Goal: Information Seeking & Learning: Learn about a topic

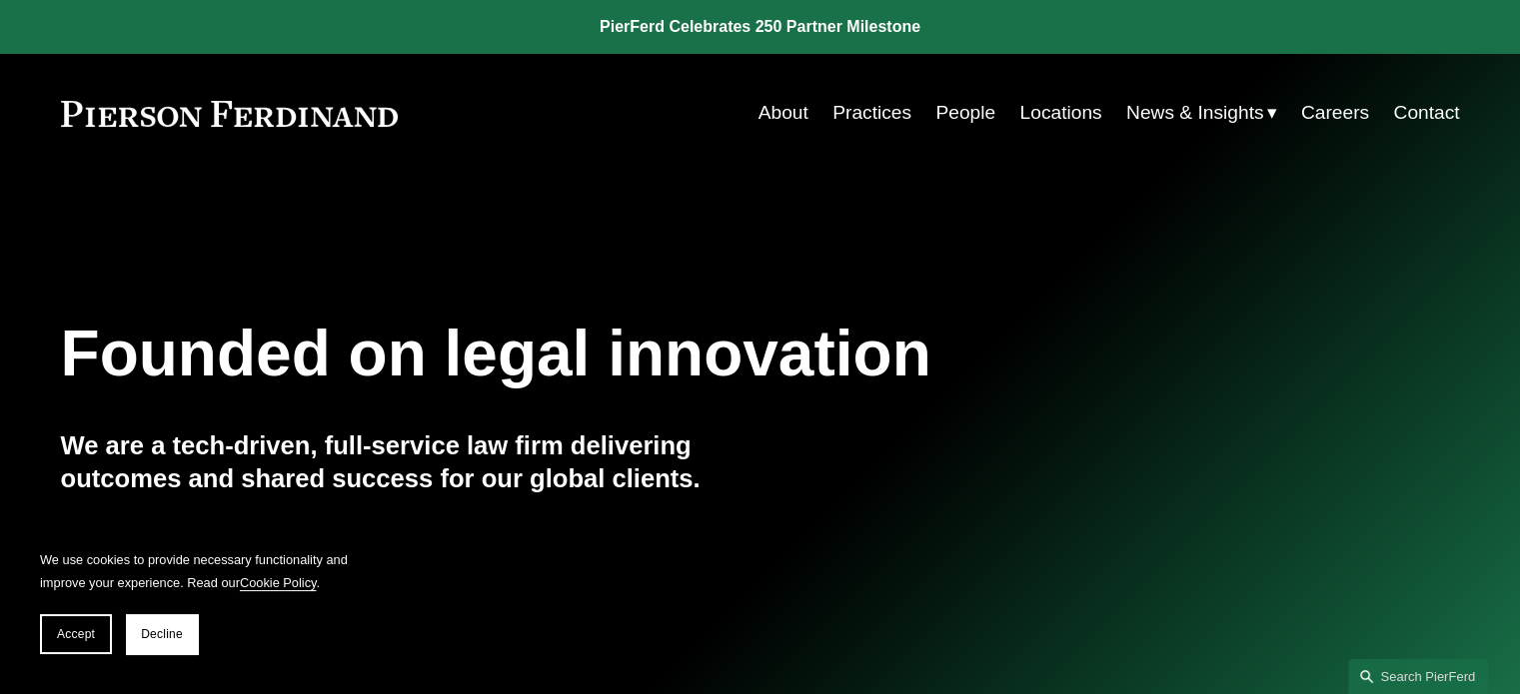
click at [0, 0] on span "Insights" at bounding box center [0, 0] width 0 height 0
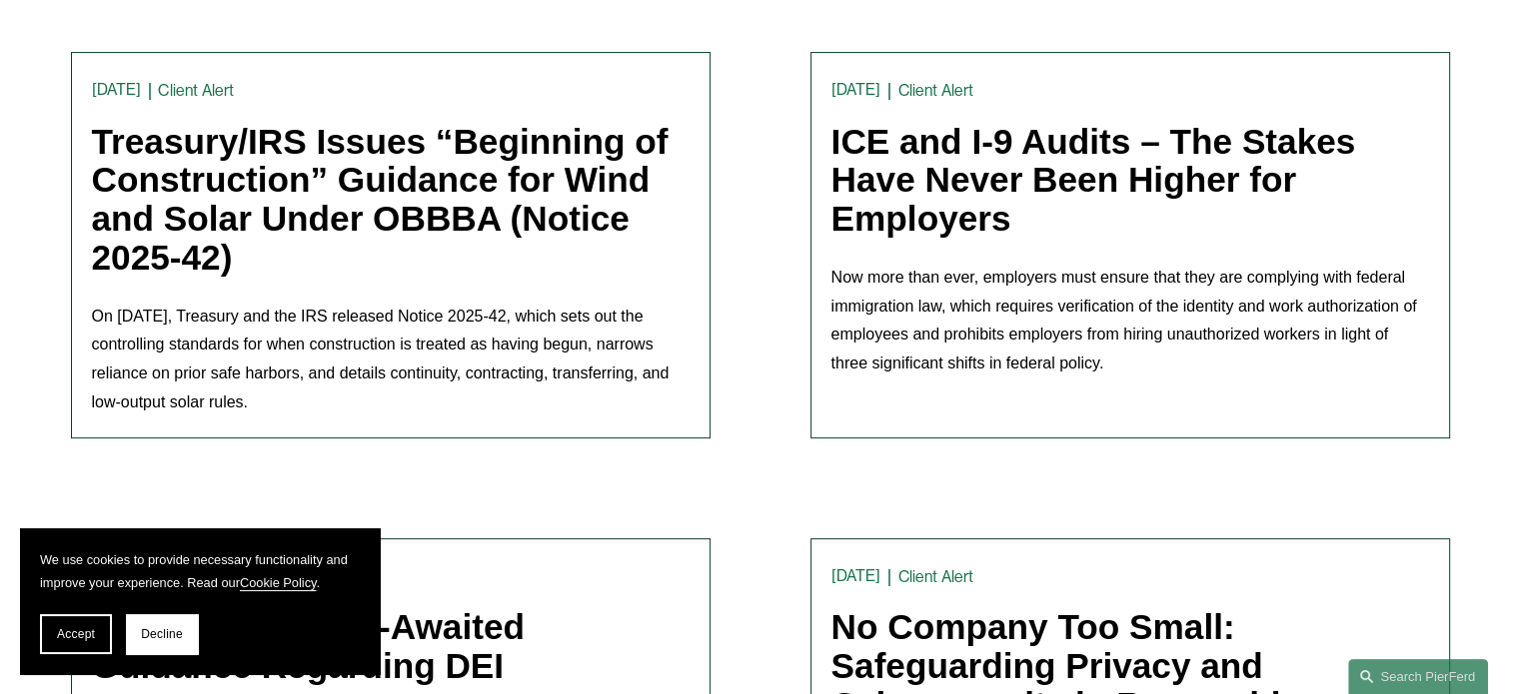
scroll to position [599, 0]
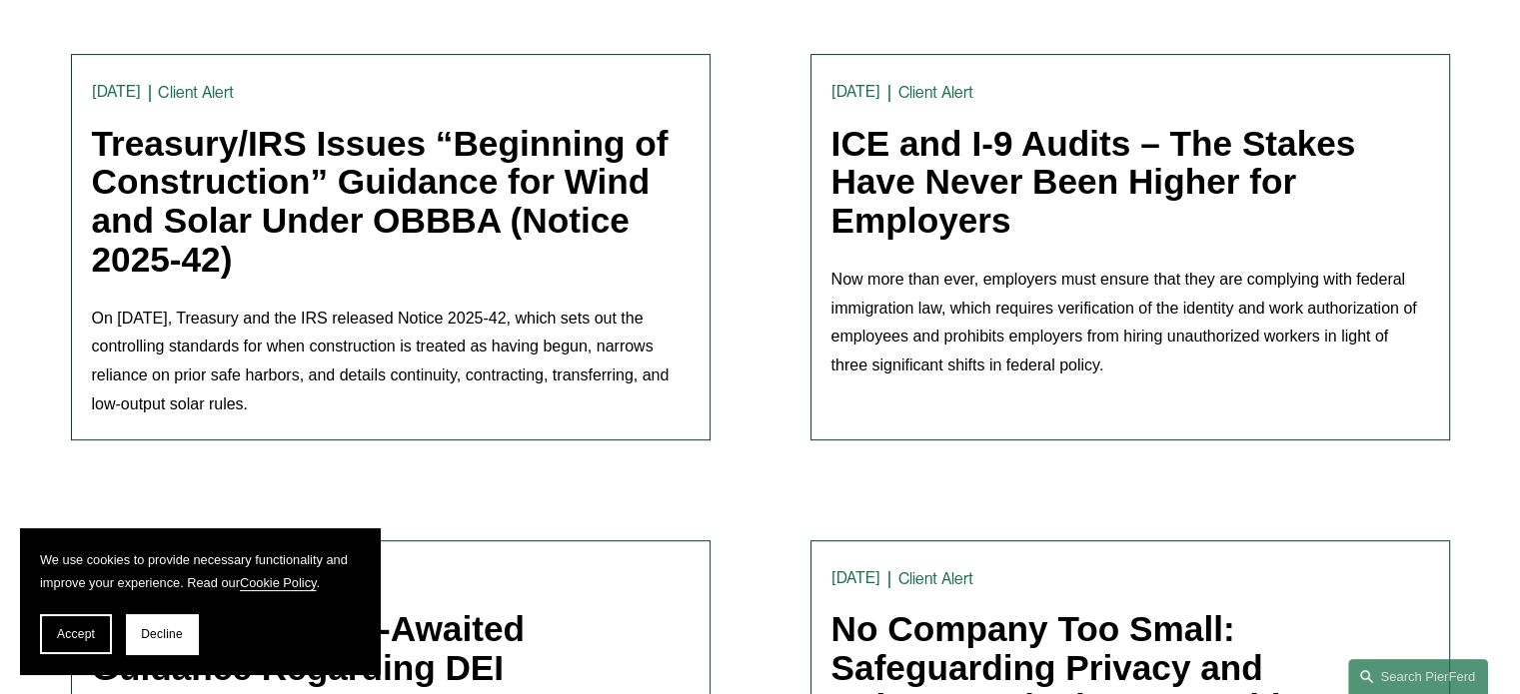
click at [447, 163] on link "Treasury/IRS Issues “Beginning of Construction” Guidance for Wind and Solar Und…" at bounding box center [380, 201] width 576 height 155
click at [926, 157] on link "ICE and I-9 Audits – The Stakes Have Never Been Higher for Employers" at bounding box center [1093, 182] width 525 height 116
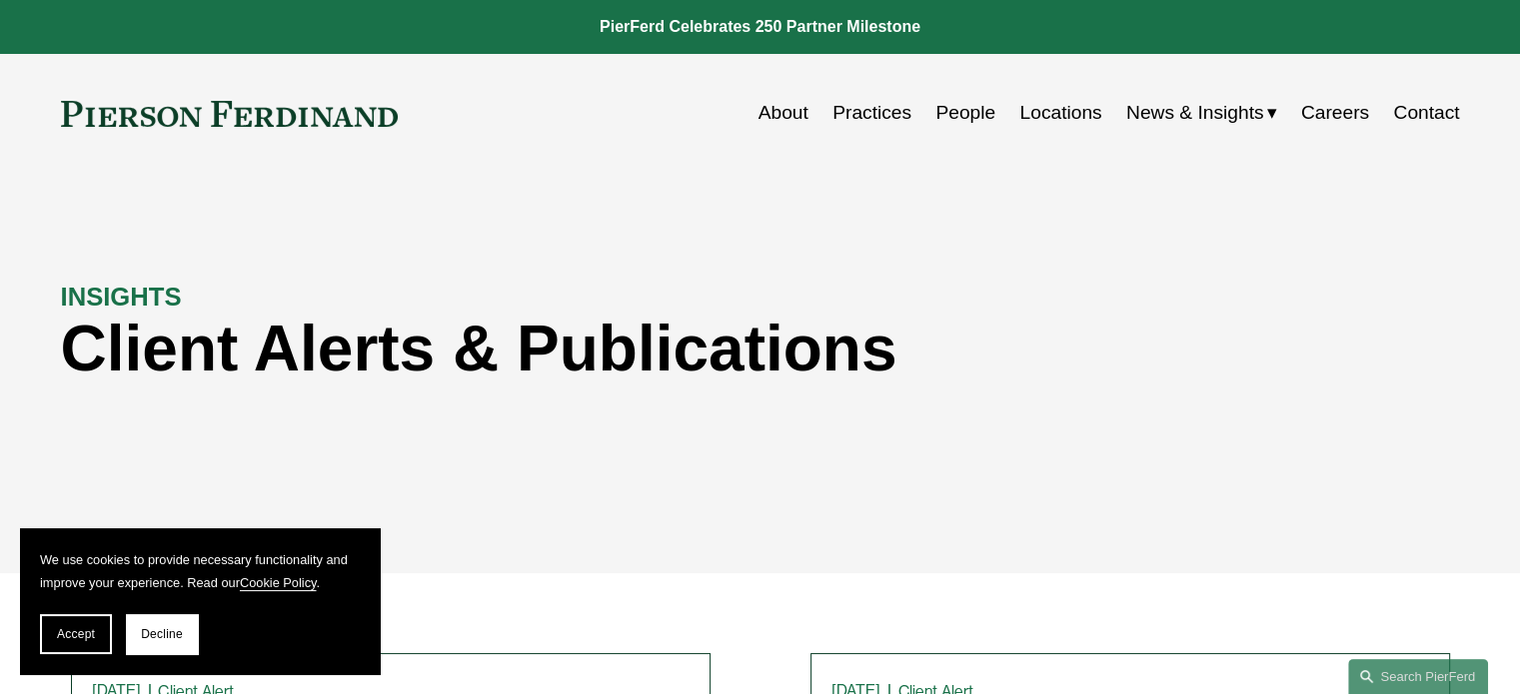
scroll to position [0, 0]
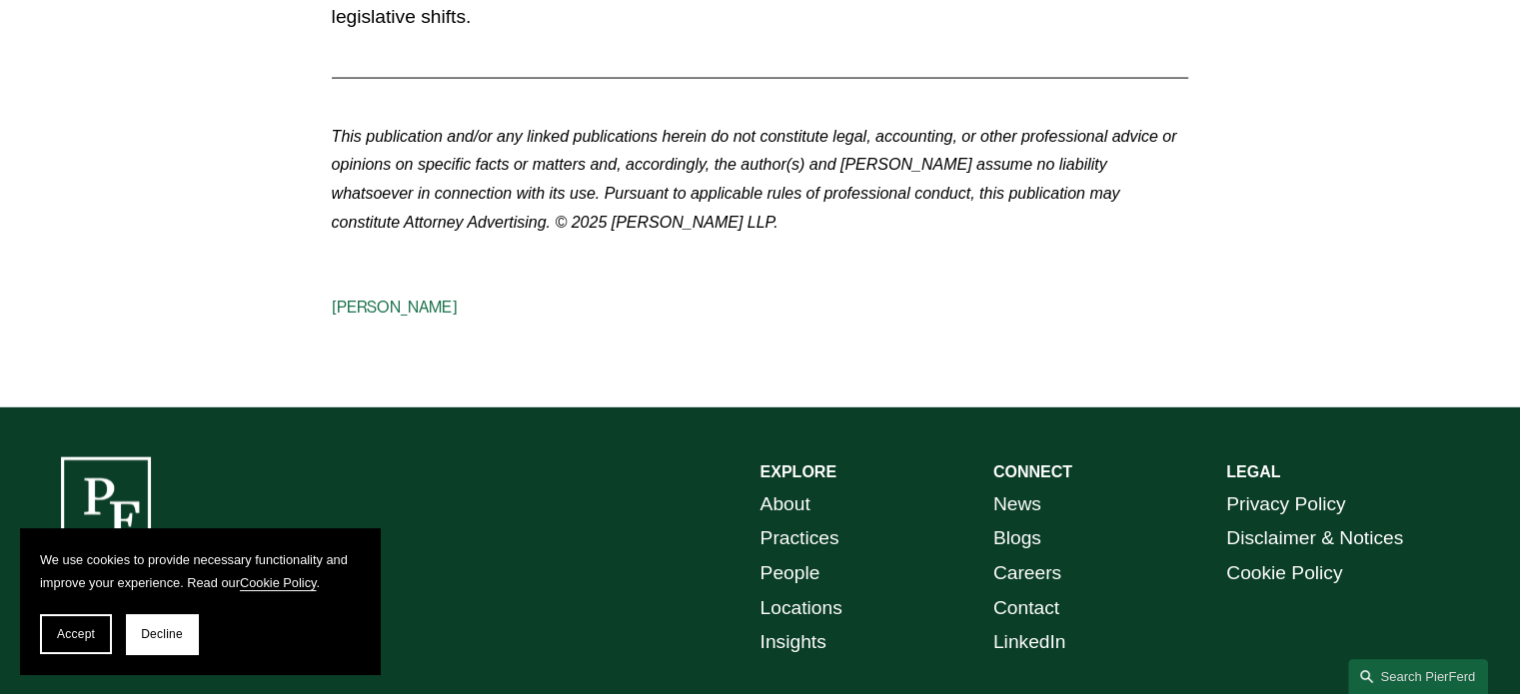
scroll to position [4196, 0]
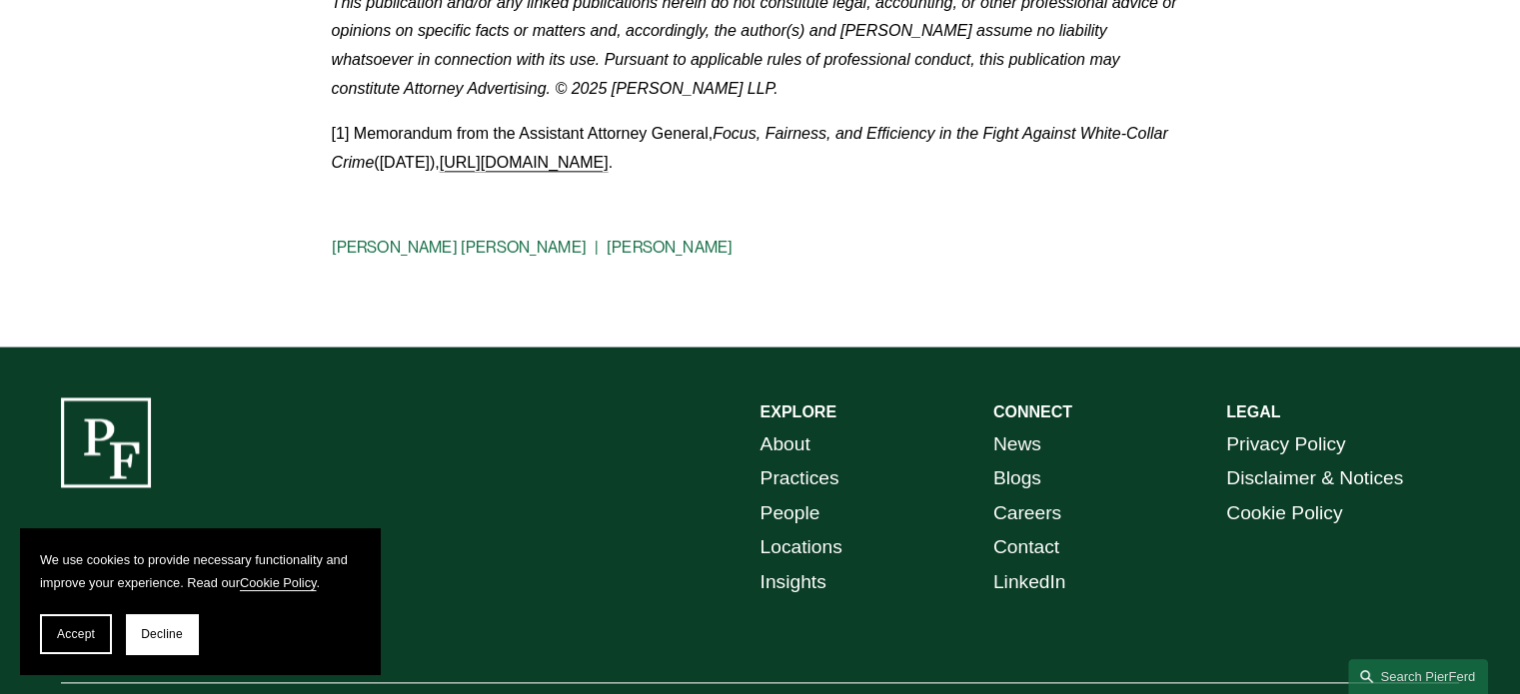
scroll to position [2500, 0]
